Goal: Information Seeking & Learning: Learn about a topic

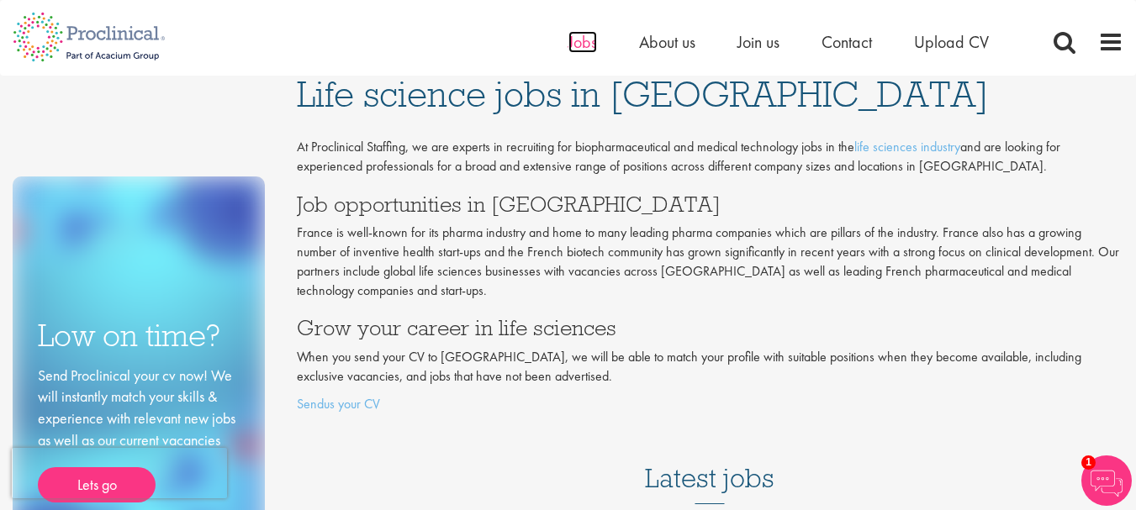
click at [584, 37] on span "Jobs" at bounding box center [582, 42] width 29 height 22
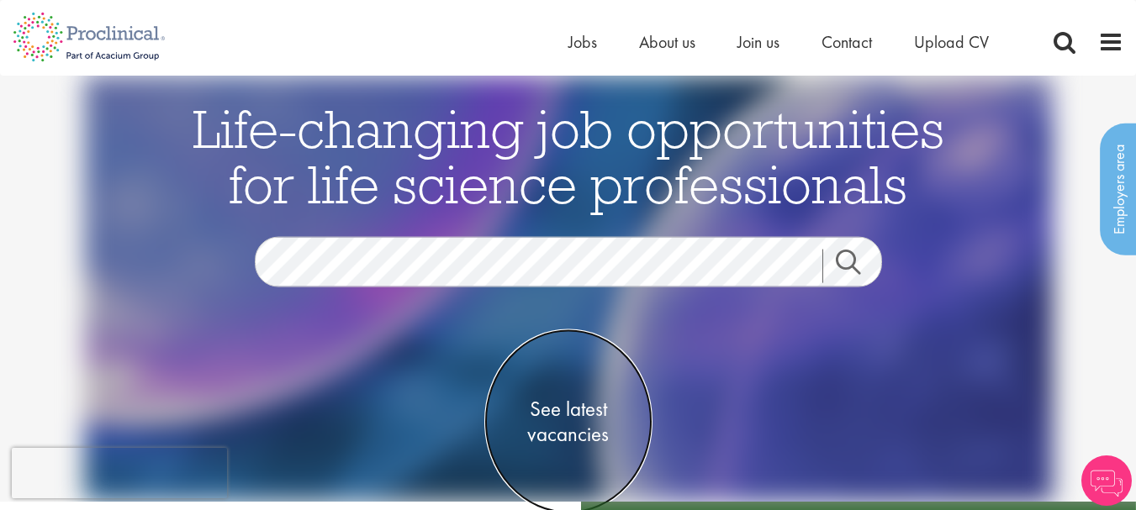
click at [562, 420] on span "See latest vacancies" at bounding box center [568, 421] width 168 height 50
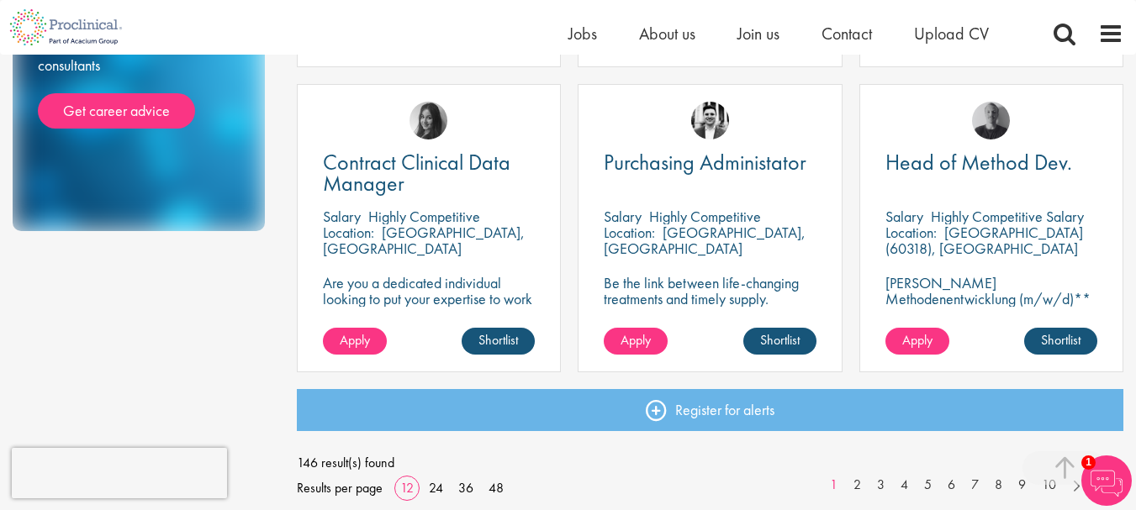
scroll to position [1244, 0]
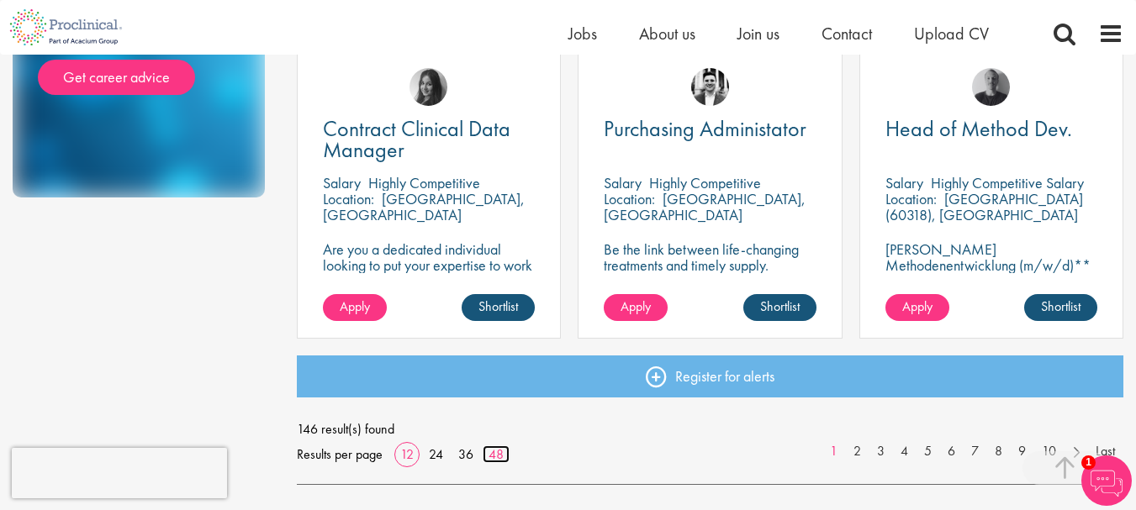
click at [494, 457] on link "48" at bounding box center [496, 455] width 27 height 18
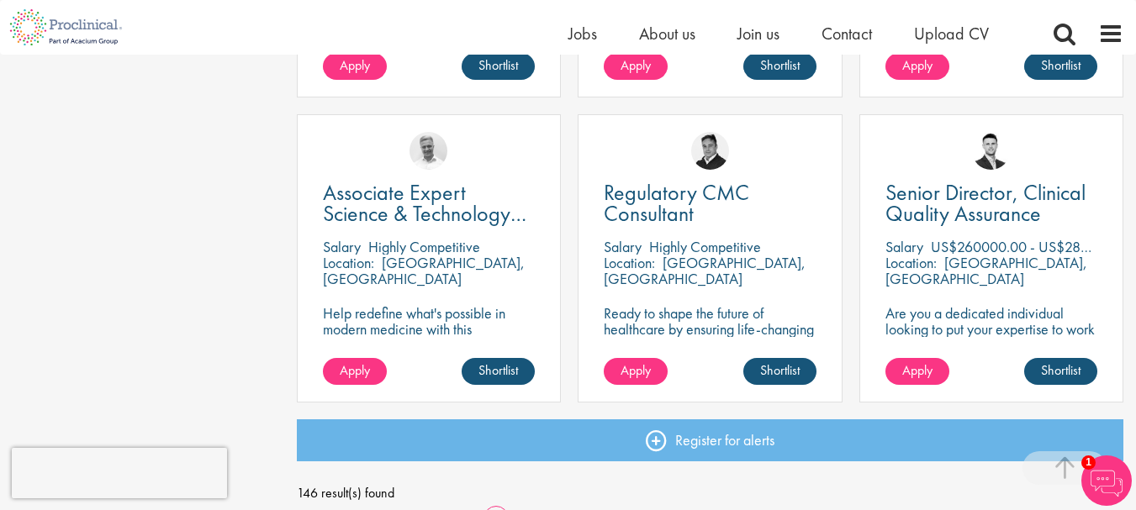
scroll to position [4876, 0]
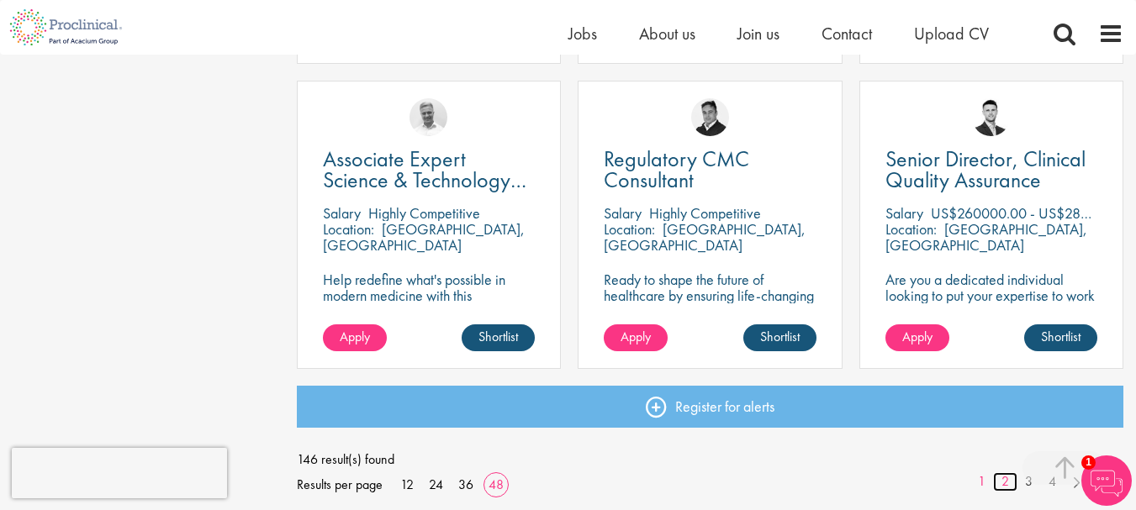
click at [1006, 482] on link "2" at bounding box center [1005, 482] width 24 height 19
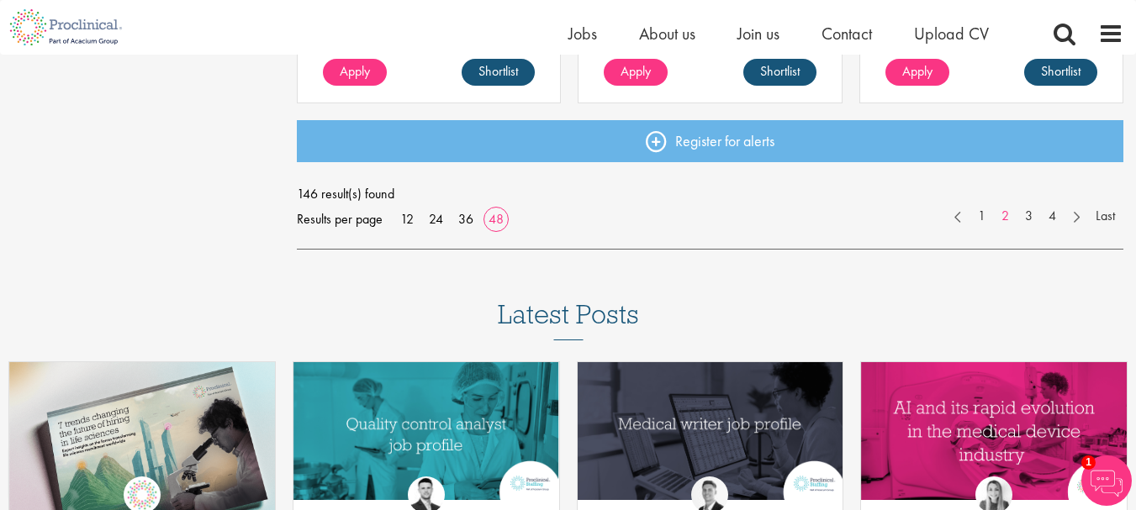
scroll to position [5146, 0]
